Goal: Information Seeking & Learning: Learn about a topic

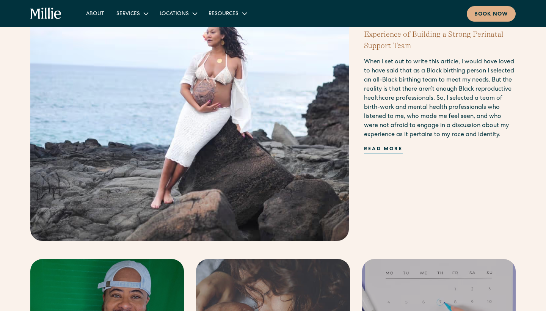
scroll to position [208, 0]
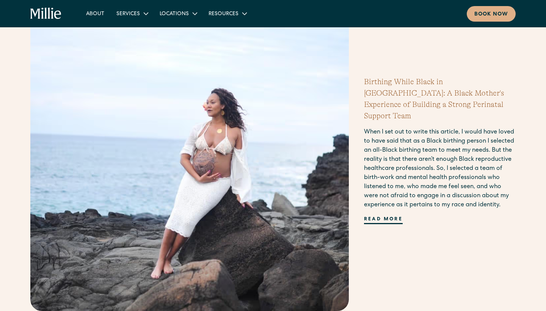
click at [384, 216] on div "Read more" at bounding box center [383, 220] width 39 height 8
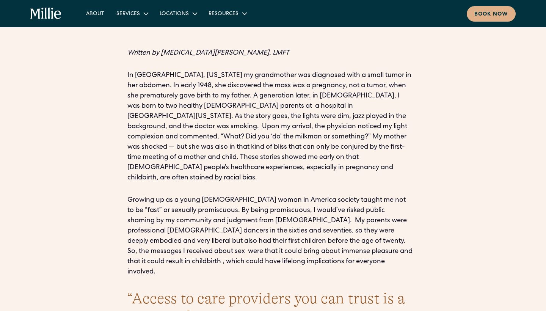
scroll to position [763, 0]
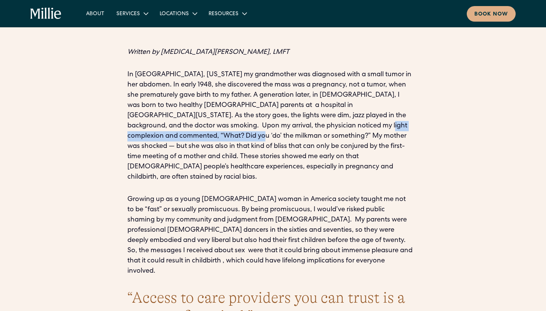
drag, startPoint x: 343, startPoint y: 125, endPoint x: 213, endPoint y: 136, distance: 130.5
click at [213, 136] on p "In [GEOGRAPHIC_DATA], [US_STATE] my grandmother was diagnosed with a small tumo…" at bounding box center [272, 126] width 291 height 113
copy p "What? Did you ‘do’ the milkman or something?"
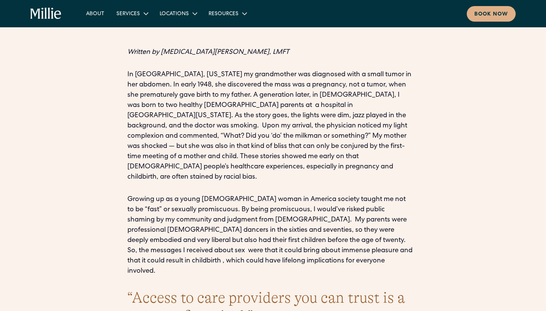
click at [370, 161] on p "In [GEOGRAPHIC_DATA], [US_STATE] my grandmother was diagnosed with a small tumo…" at bounding box center [272, 126] width 291 height 113
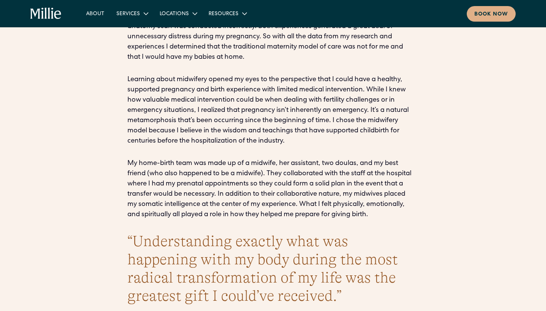
scroll to position [2072, 0]
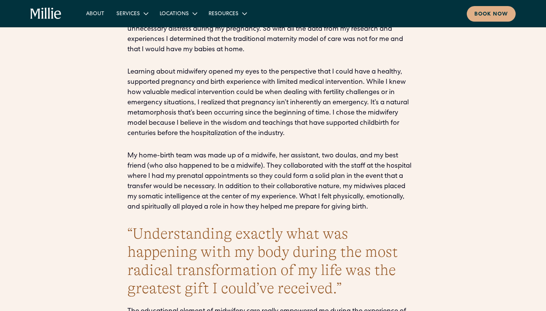
drag, startPoint x: 357, startPoint y: 155, endPoint x: 177, endPoint y: 178, distance: 181.8
click at [177, 178] on p "My home-birth team was made up of a midwife, her assistant, two doulas, and my …" at bounding box center [272, 181] width 291 height 61
copy p "What I felt physically, emotionally, and spiritually all played a role in how t…"
click at [388, 224] on h3 "“Understanding exactly what was happening with my body during the most radical …" at bounding box center [272, 260] width 291 height 73
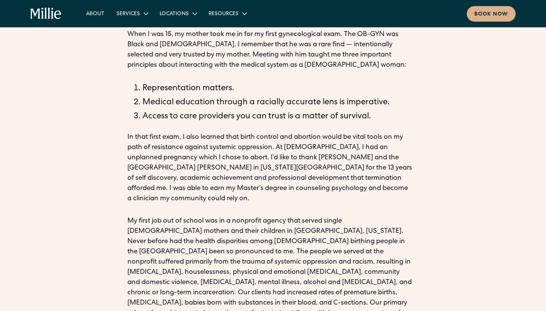
scroll to position [1066, 0]
